Goal: Share content: Share content

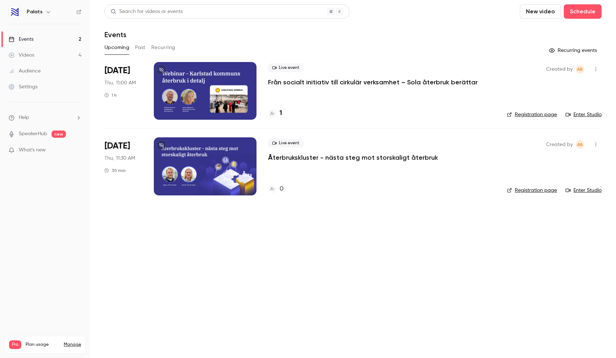
click at [42, 54] on link "Videos 4" at bounding box center [45, 55] width 90 height 16
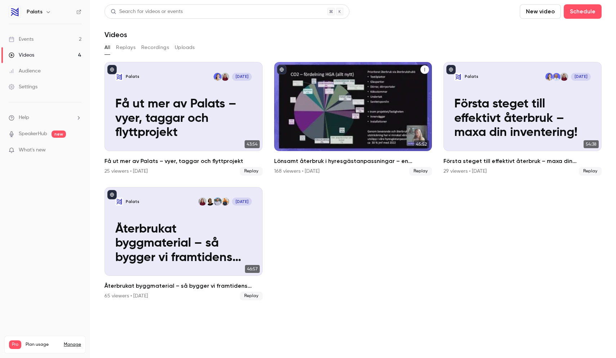
click at [424, 67] on icon "Lönsamt återbruk i hyresgästanpassningar – en kostnadsanalys med Fabege" at bounding box center [425, 69] width 4 height 4
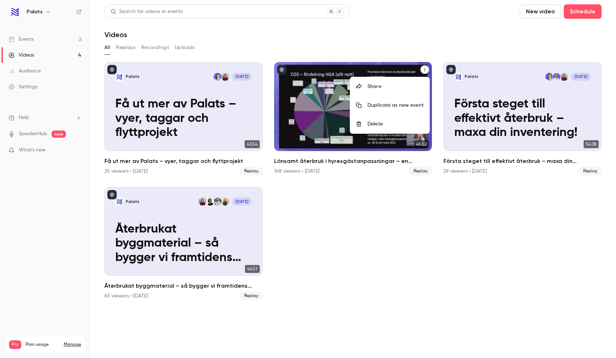
click at [388, 80] on li "Share" at bounding box center [389, 86] width 79 height 19
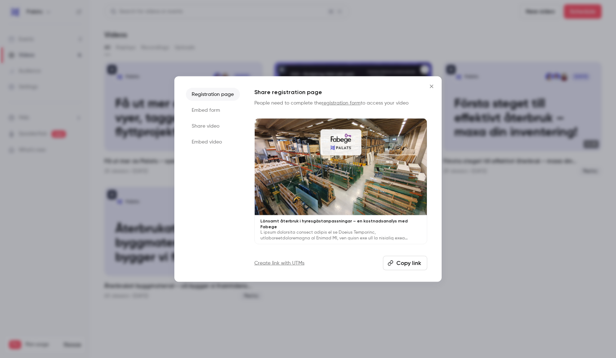
click at [409, 262] on button "Copy link" at bounding box center [405, 263] width 44 height 14
click at [429, 86] on icon "Close" at bounding box center [432, 86] width 9 height 6
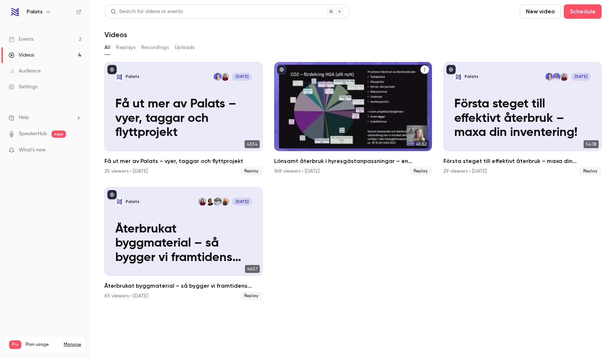
click at [424, 69] on icon "Lönsamt återbruk i hyresgästanpassningar – en kostnadsanalys med Fabege" at bounding box center [425, 69] width 4 height 4
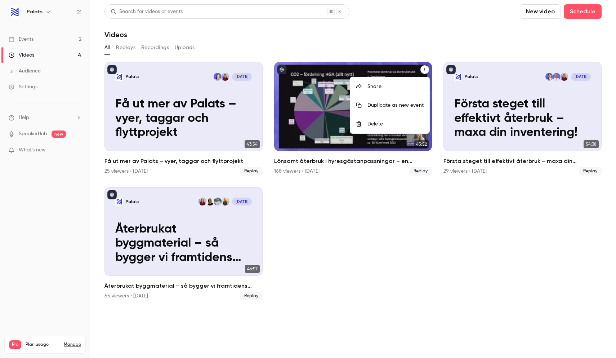
click at [393, 85] on div "Share" at bounding box center [396, 86] width 56 height 7
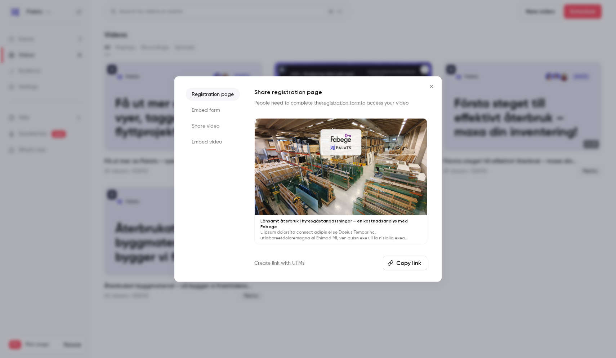
click at [218, 143] on li "Embed video" at bounding box center [213, 141] width 54 height 13
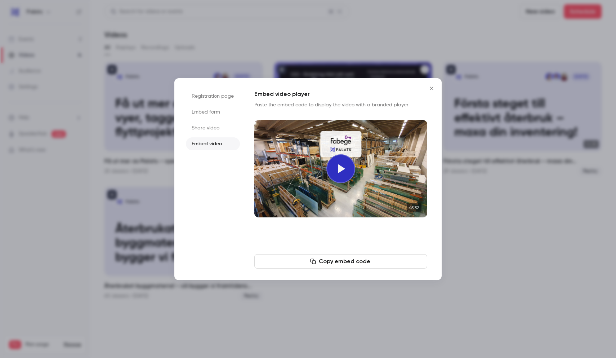
click at [365, 260] on button "Copy embed code" at bounding box center [341, 261] width 173 height 14
click at [570, 247] on div at bounding box center [308, 179] width 616 height 358
